Goal: Task Accomplishment & Management: Use online tool/utility

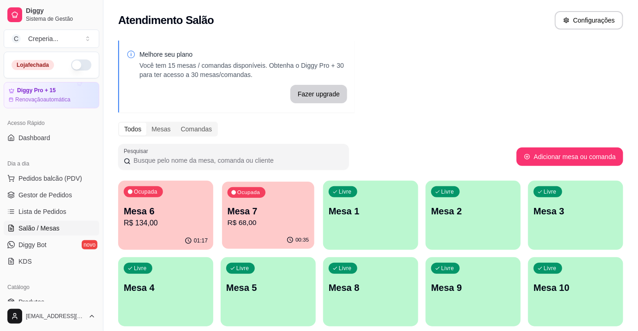
click at [245, 208] on p "Mesa 7" at bounding box center [268, 211] width 82 height 12
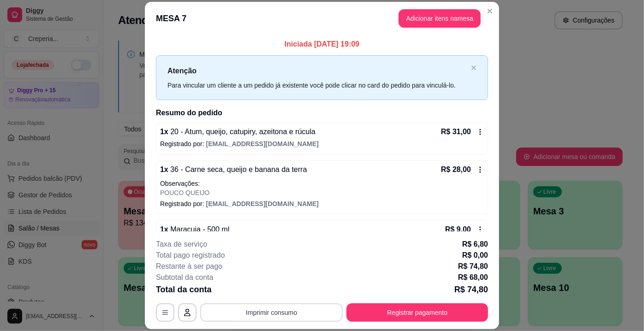
click at [266, 316] on button "Imprimir consumo" at bounding box center [271, 313] width 143 height 18
click at [267, 296] on button "IMPRESSORA" at bounding box center [271, 292] width 65 height 14
click at [370, 317] on button "Registrar pagamento" at bounding box center [418, 313] width 142 height 18
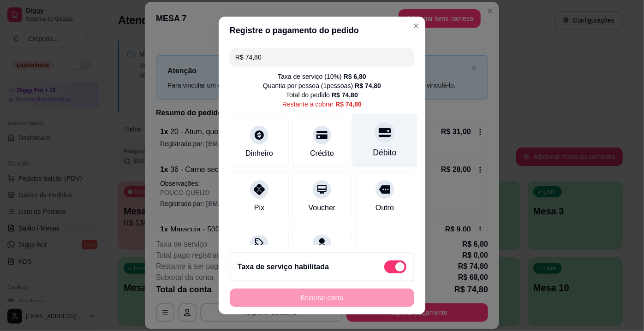
click at [361, 138] on div "Débito" at bounding box center [385, 141] width 65 height 54
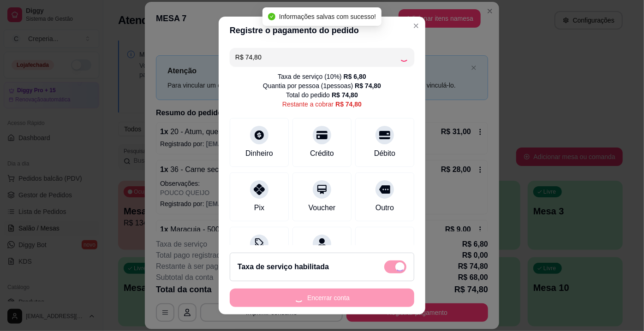
type input "R$ 0,00"
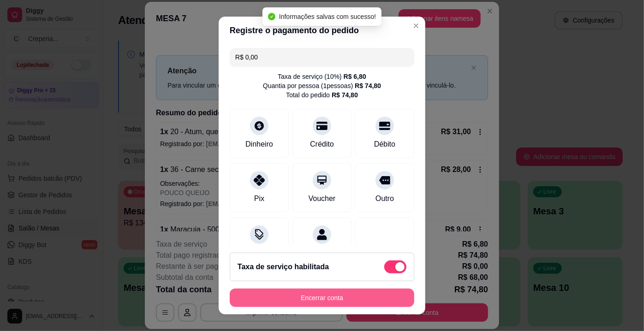
click at [337, 299] on button "Encerrar conta" at bounding box center [322, 298] width 185 height 18
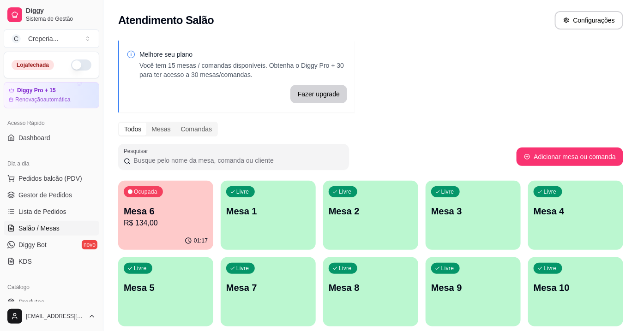
click at [177, 209] on p "Mesa 6" at bounding box center [166, 211] width 84 height 13
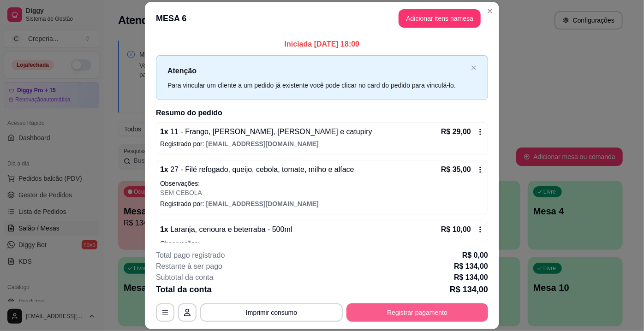
click at [419, 312] on button "Registrar pagamento" at bounding box center [418, 313] width 142 height 18
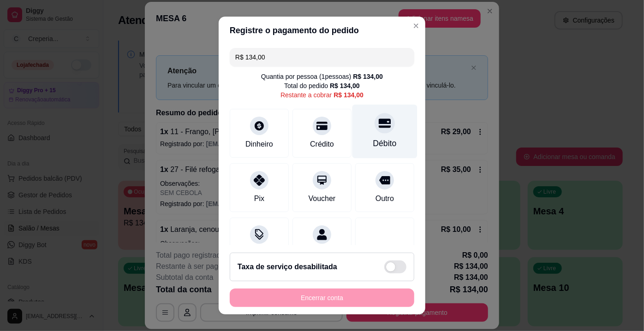
click at [379, 126] on icon at bounding box center [385, 123] width 12 height 9
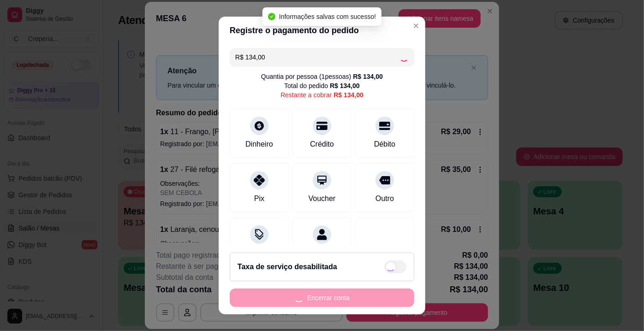
type input "R$ 0,00"
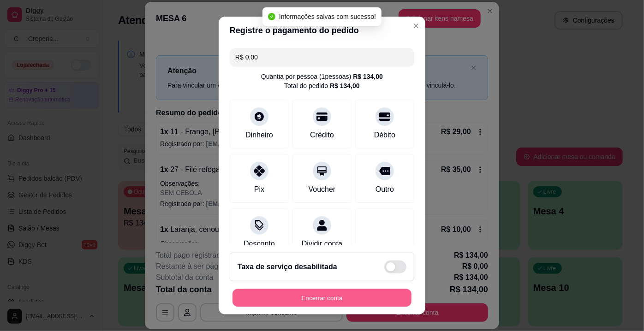
click at [316, 292] on button "Encerrar conta" at bounding box center [322, 298] width 179 height 18
